Goal: Task Accomplishment & Management: Use online tool/utility

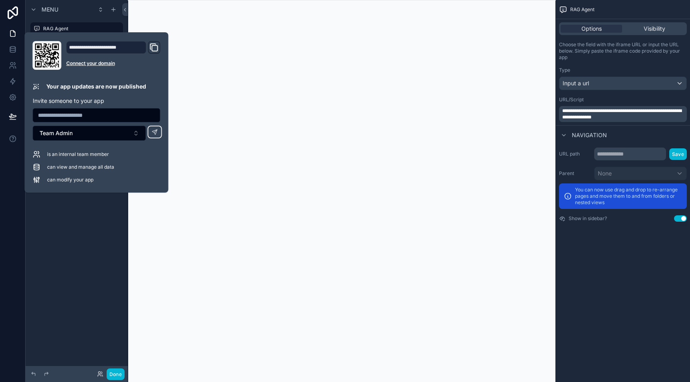
click at [72, 240] on div "Menu RAG Agent Review Agent Hidden pages" at bounding box center [77, 186] width 102 height 373
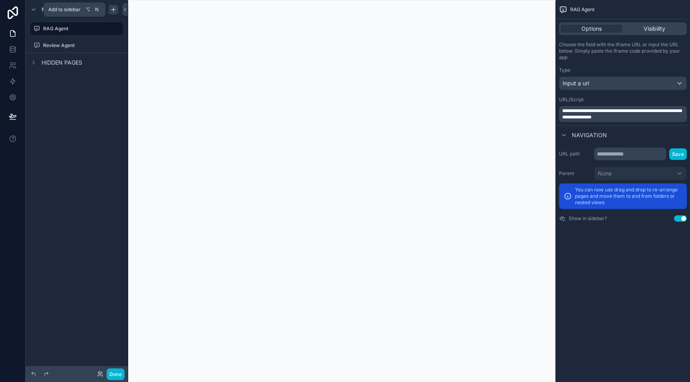
click at [115, 5] on div "scrollable content" at bounding box center [114, 10] width 10 height 10
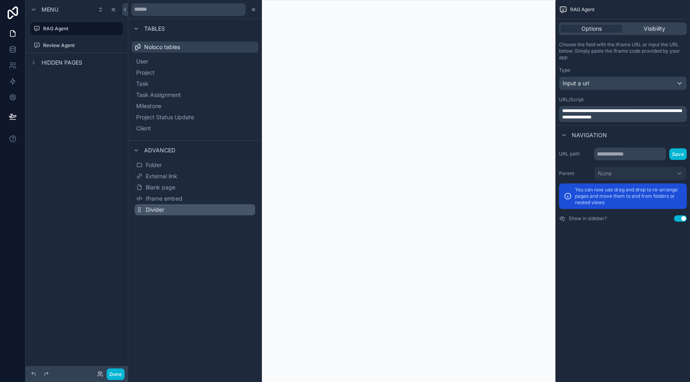
click at [155, 210] on span "Divider" at bounding box center [155, 210] width 18 height 8
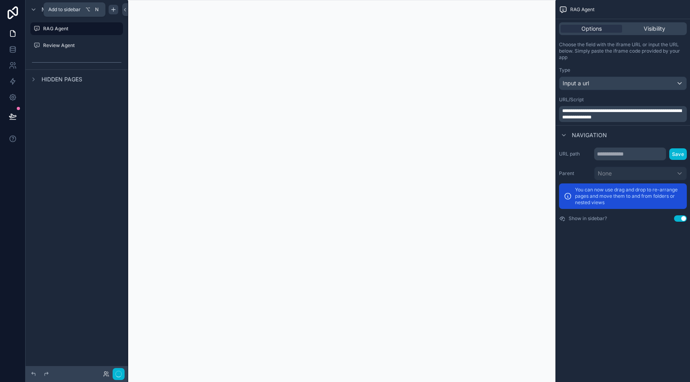
click at [115, 12] on icon "scrollable content" at bounding box center [113, 9] width 6 height 6
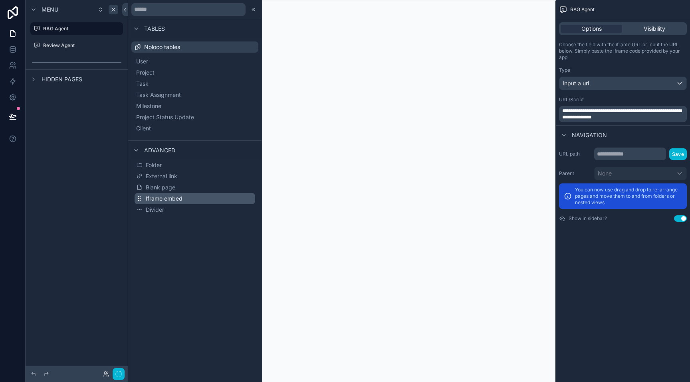
click at [168, 202] on span "Iframe embed" at bounding box center [164, 199] width 37 height 8
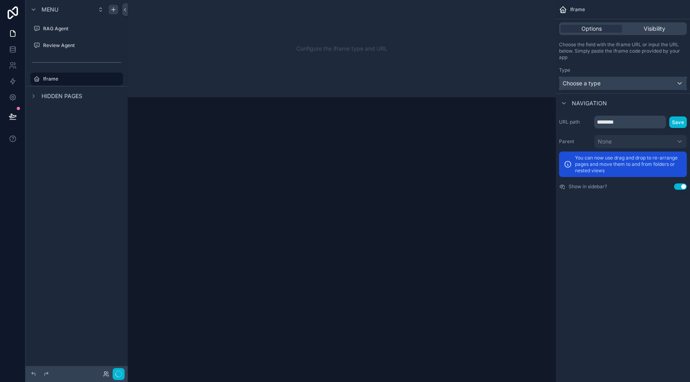
click at [579, 80] on span "Choose a type" at bounding box center [582, 83] width 38 height 7
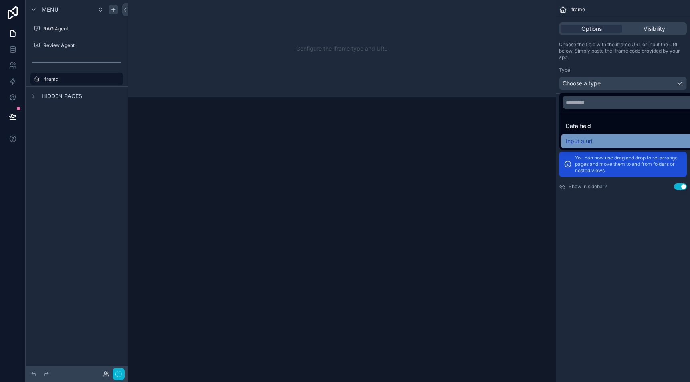
click at [573, 141] on span "Input a url" at bounding box center [579, 142] width 26 height 10
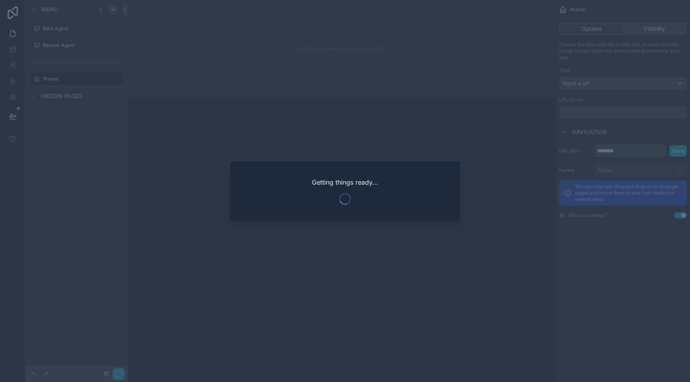
click at [436, 122] on div at bounding box center [345, 191] width 690 height 382
click at [446, 133] on div at bounding box center [345, 191] width 690 height 382
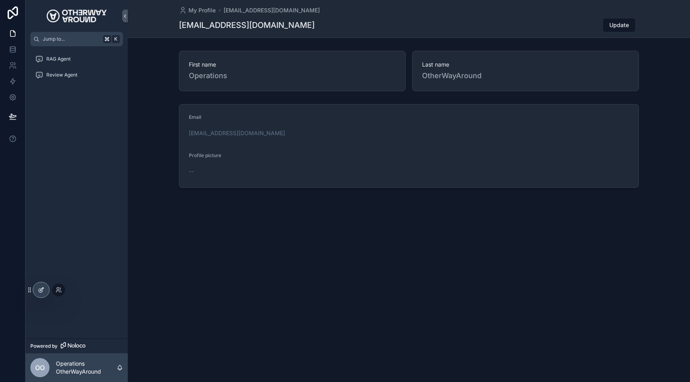
click at [44, 289] on icon at bounding box center [41, 290] width 6 height 6
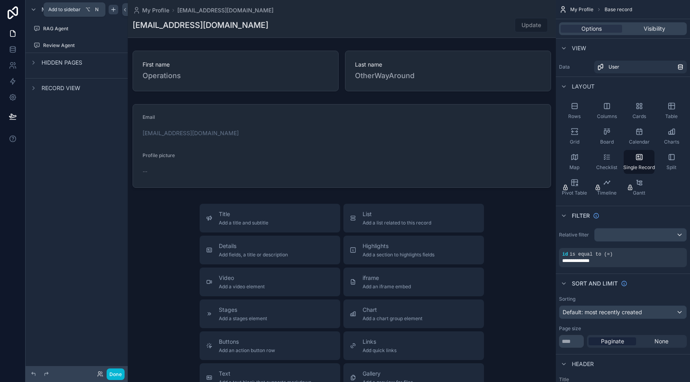
click at [111, 7] on icon "scrollable content" at bounding box center [113, 9] width 6 height 6
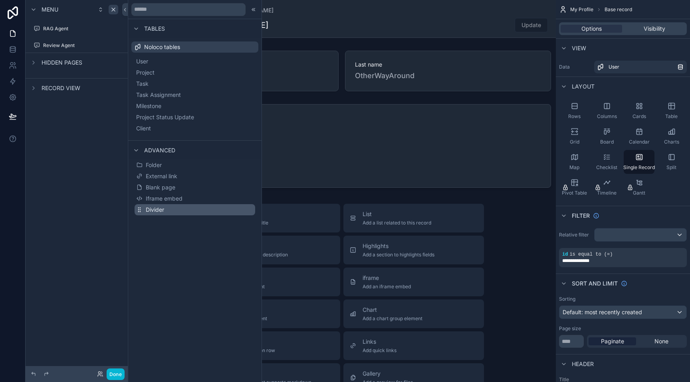
click at [156, 210] on span "Divider" at bounding box center [155, 210] width 18 height 8
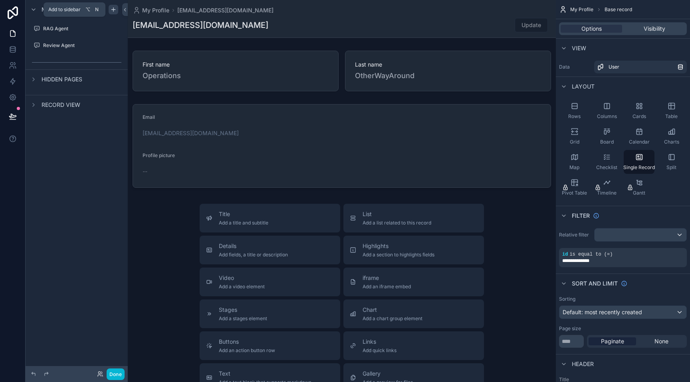
click at [116, 10] on icon "scrollable content" at bounding box center [113, 9] width 6 height 6
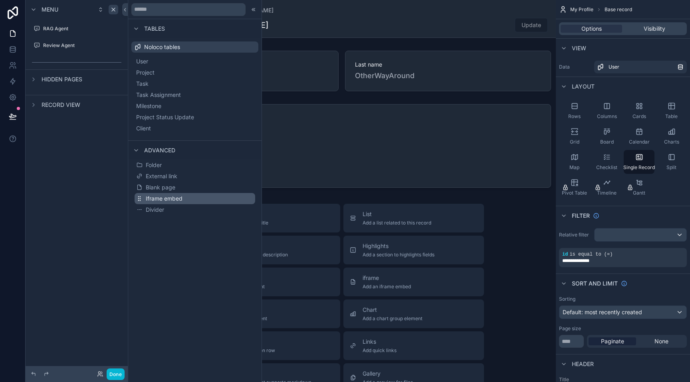
click at [158, 195] on span "Iframe embed" at bounding box center [164, 199] width 37 height 8
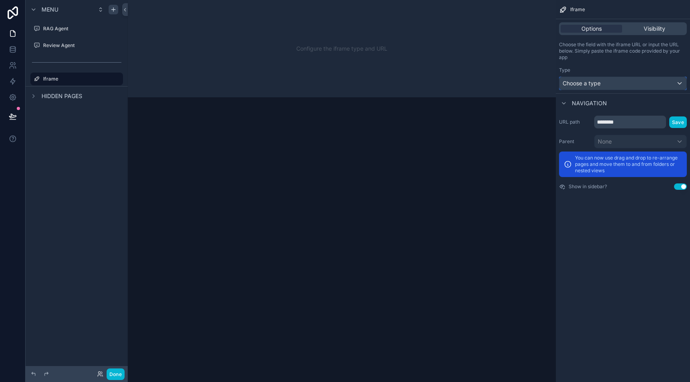
click at [622, 83] on div "Choose a type" at bounding box center [622, 83] width 127 height 13
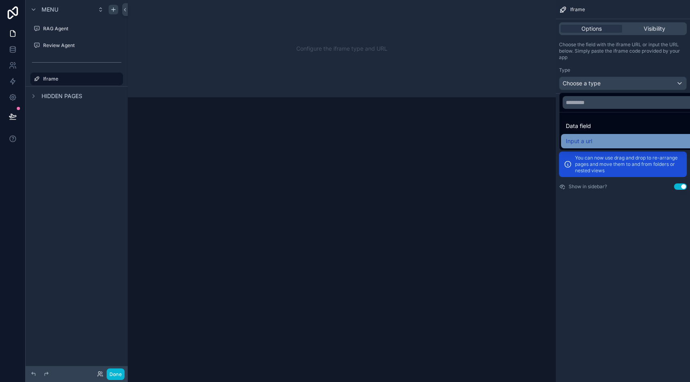
click at [588, 146] on span "Input a url" at bounding box center [579, 142] width 26 height 10
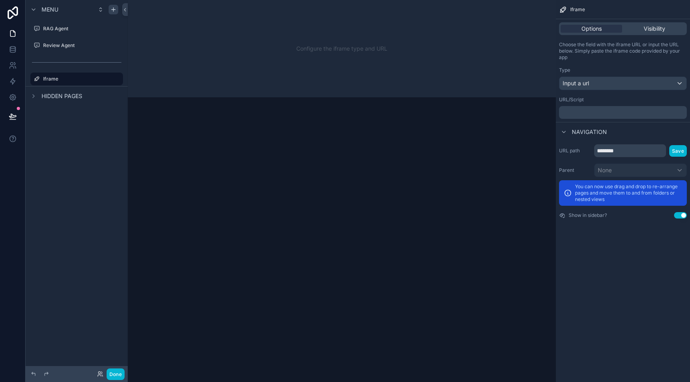
click at [597, 112] on p "﻿" at bounding box center [623, 112] width 123 height 6
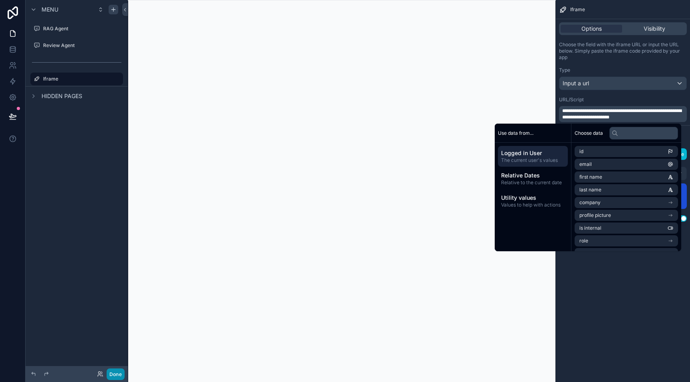
click at [113, 370] on button "Done" at bounding box center [116, 375] width 18 height 12
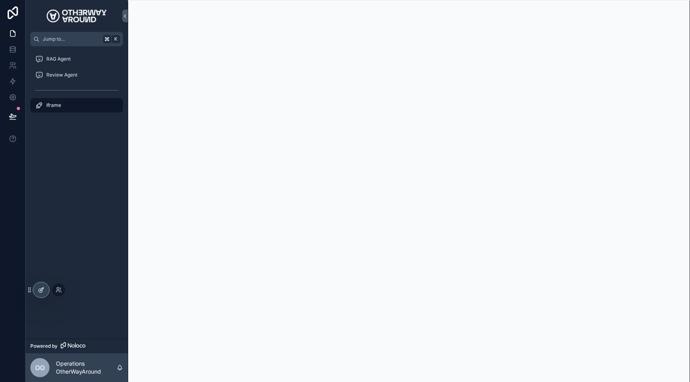
click at [35, 295] on div at bounding box center [41, 290] width 16 height 15
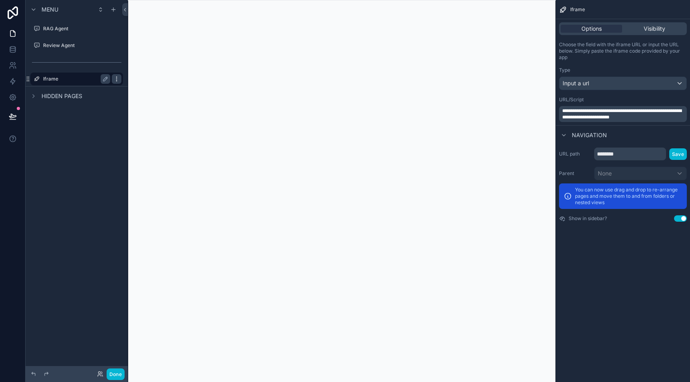
click at [117, 79] on icon "scrollable content" at bounding box center [116, 79] width 6 height 6
click at [137, 85] on icon at bounding box center [136, 84] width 6 height 6
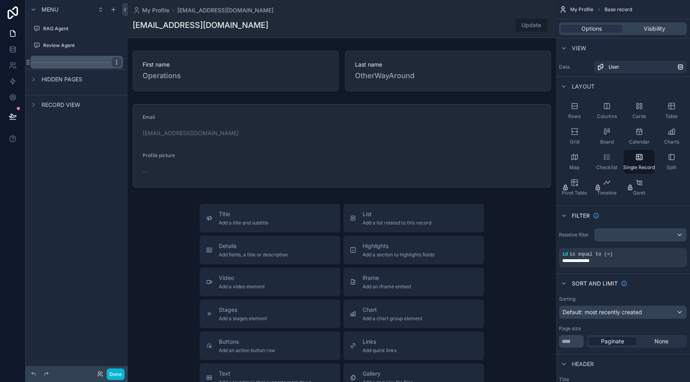
click at [116, 63] on icon "scrollable content" at bounding box center [116, 62] width 6 height 6
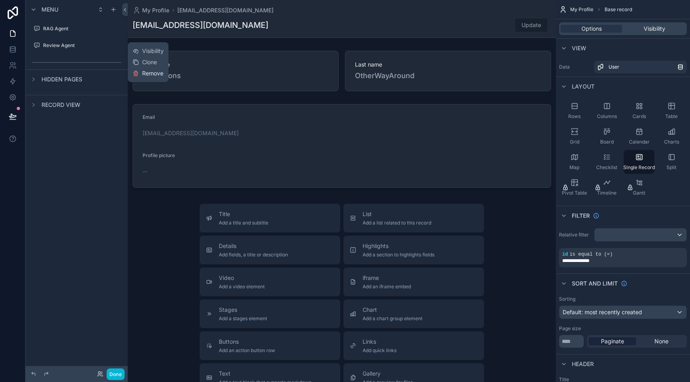
click at [137, 72] on icon at bounding box center [136, 74] width 4 height 4
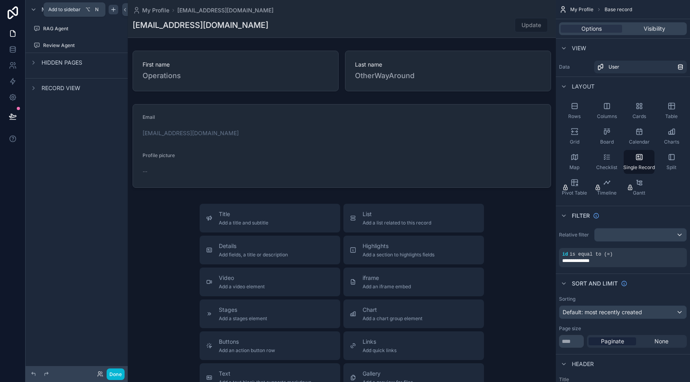
click at [116, 7] on icon "scrollable content" at bounding box center [113, 9] width 6 height 6
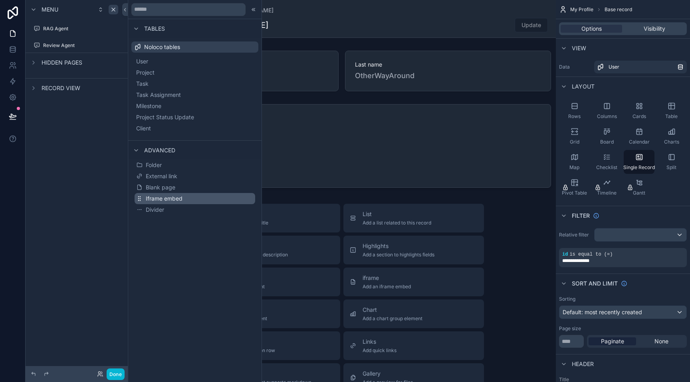
click at [157, 198] on span "Iframe embed" at bounding box center [164, 199] width 37 height 8
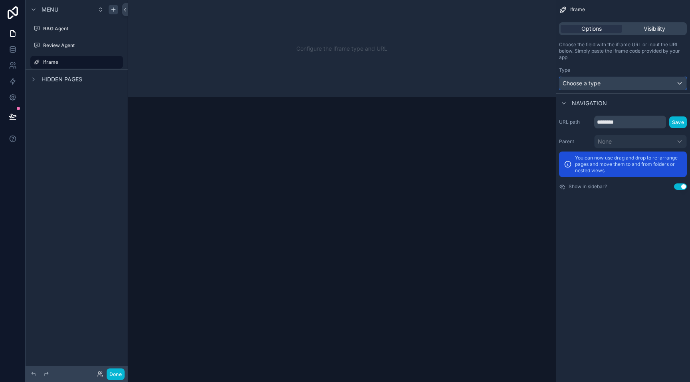
click at [581, 81] on span "Choose a type" at bounding box center [582, 83] width 38 height 7
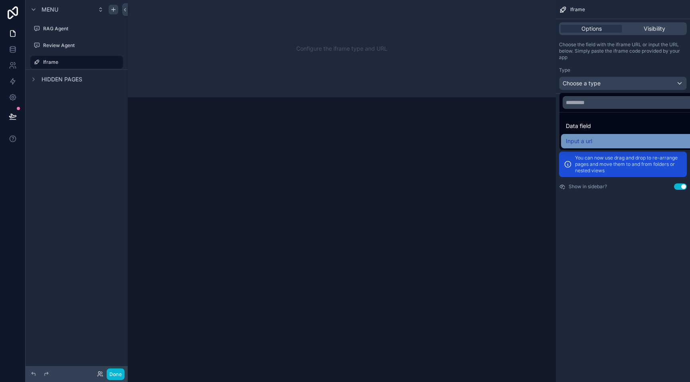
click at [569, 140] on span "Input a url" at bounding box center [579, 142] width 26 height 10
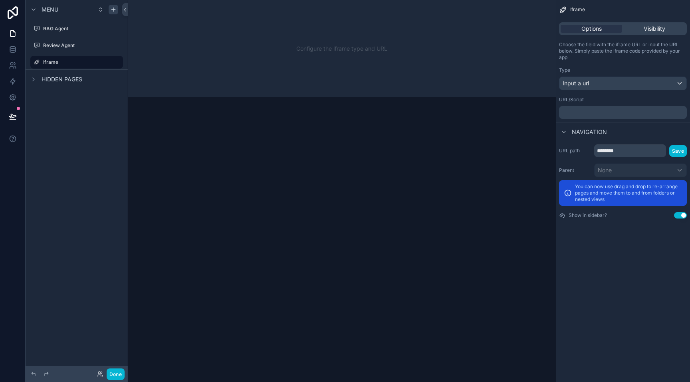
click at [587, 112] on p "﻿" at bounding box center [623, 112] width 123 height 6
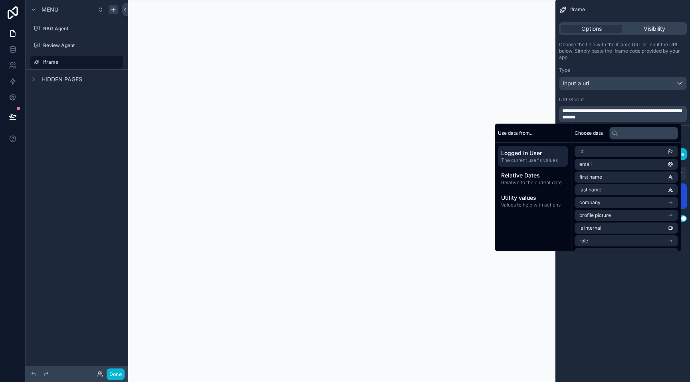
click at [612, 98] on div "URL/Script" at bounding box center [623, 100] width 128 height 6
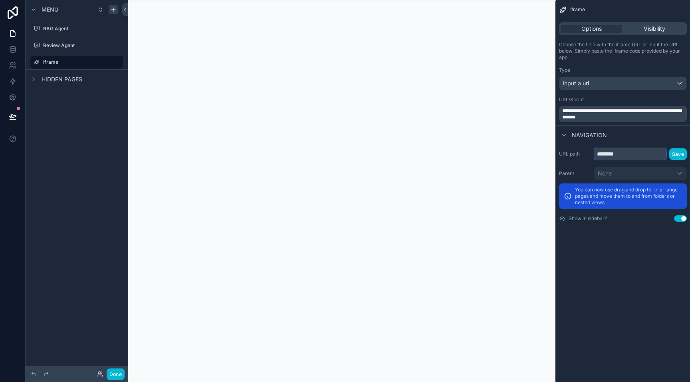
click at [629, 157] on input "********" at bounding box center [630, 154] width 72 height 13
type input "**********"
click at [674, 152] on button "Save" at bounding box center [678, 155] width 18 height 12
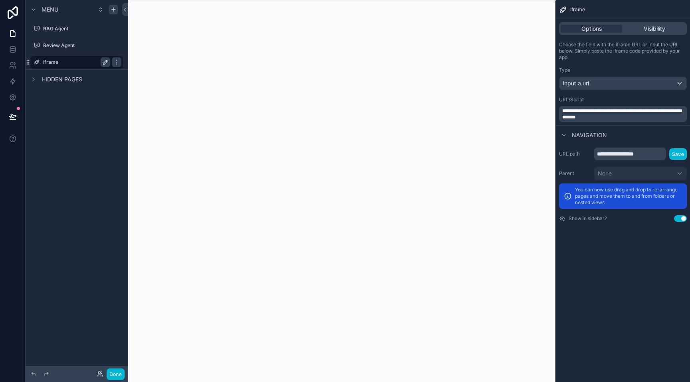
click at [102, 63] on icon "scrollable content" at bounding box center [105, 62] width 6 height 6
click at [83, 62] on input "******" at bounding box center [70, 62] width 54 height 10
type input "**********"
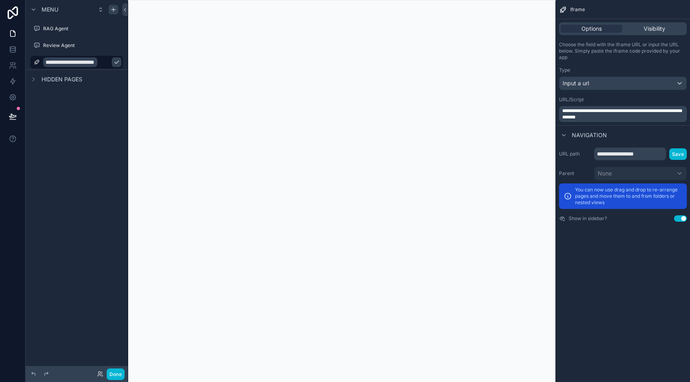
scroll to position [0, 0]
click at [113, 62] on icon "scrollable content" at bounding box center [116, 62] width 6 height 6
click at [101, 156] on div "Menu RAG Agent Review Agent Ad Image Generator Agent Hidden pages" at bounding box center [77, 186] width 102 height 373
click at [40, 61] on div "scrollable content" at bounding box center [37, 62] width 10 height 10
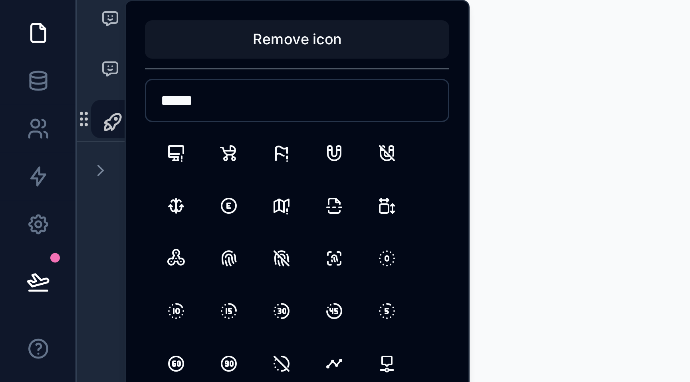
click at [81, 53] on input "*****" at bounding box center [99, 56] width 101 height 11
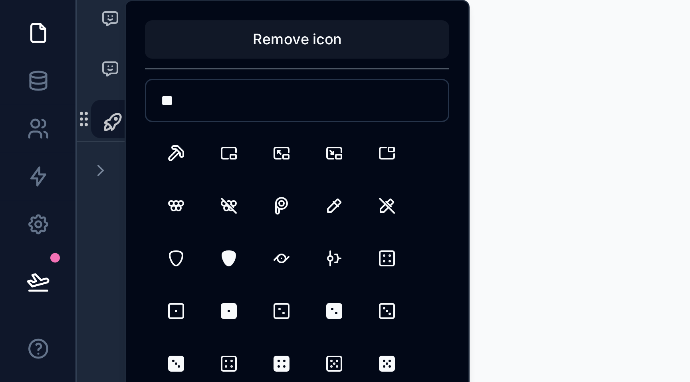
type input "*"
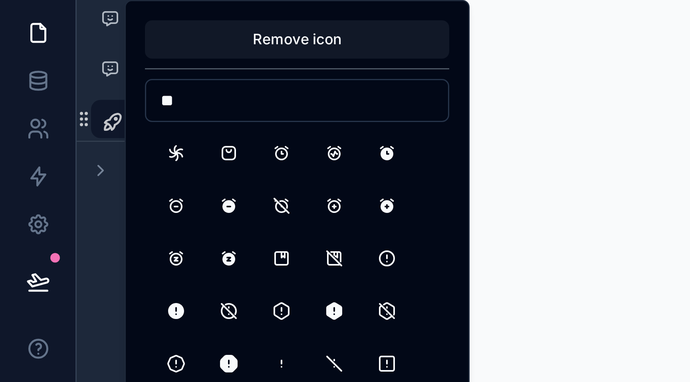
type input "*"
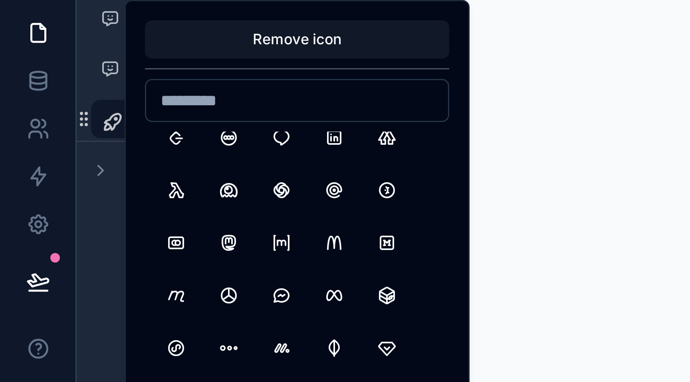
scroll to position [2939, 0]
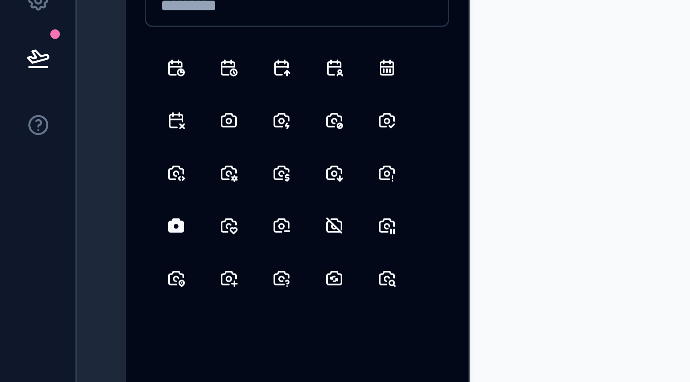
scroll to position [3953, 0]
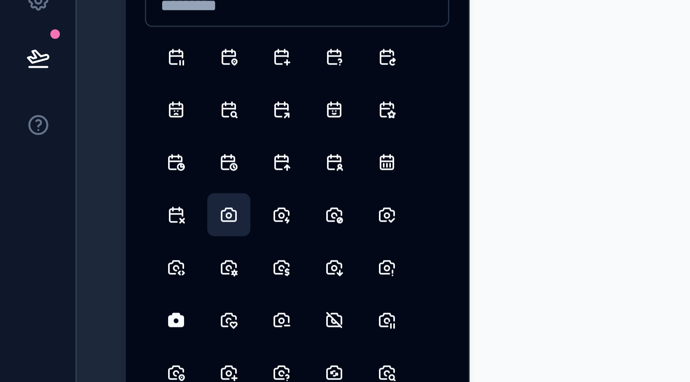
click at [71, 171] on button "Camera" at bounding box center [76, 169] width 14 height 14
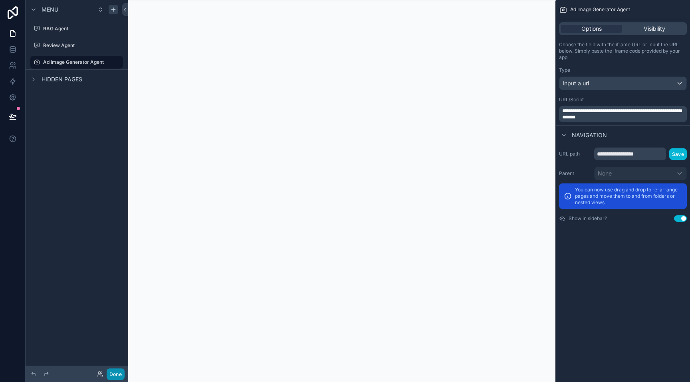
click at [114, 378] on button "Done" at bounding box center [116, 375] width 18 height 12
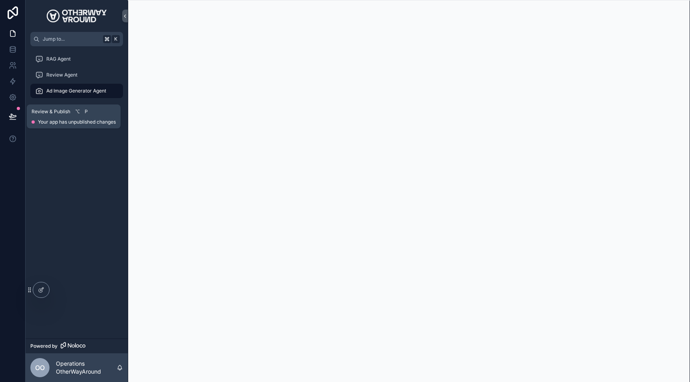
click at [10, 117] on icon at bounding box center [13, 117] width 8 height 8
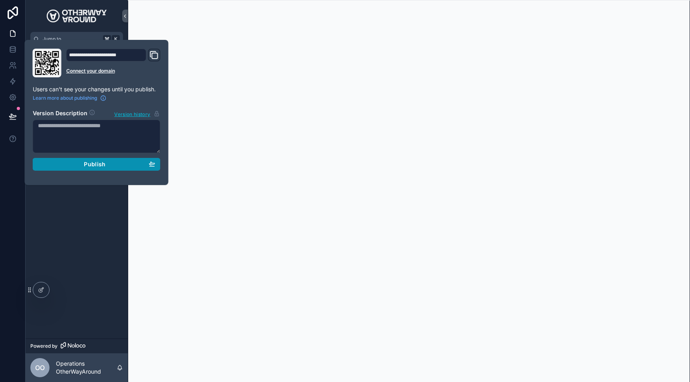
click at [135, 166] on div "Publish" at bounding box center [96, 164] width 117 height 7
